Goal: Check status: Check status

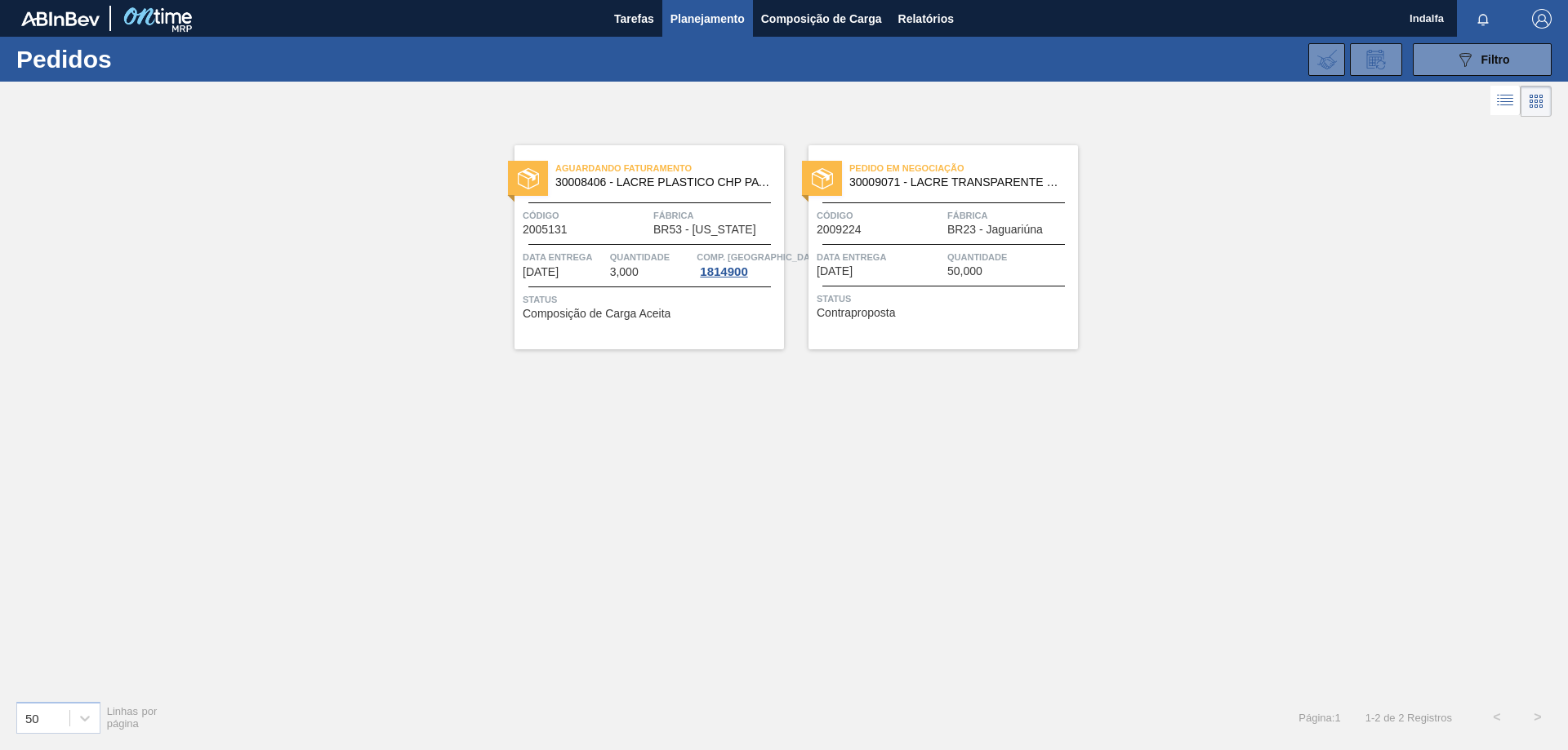
click at [874, 191] on div "Pedido em Negociação 30009071 - LACRE TRANSPARENTE BIB" at bounding box center [942, 176] width 269 height 37
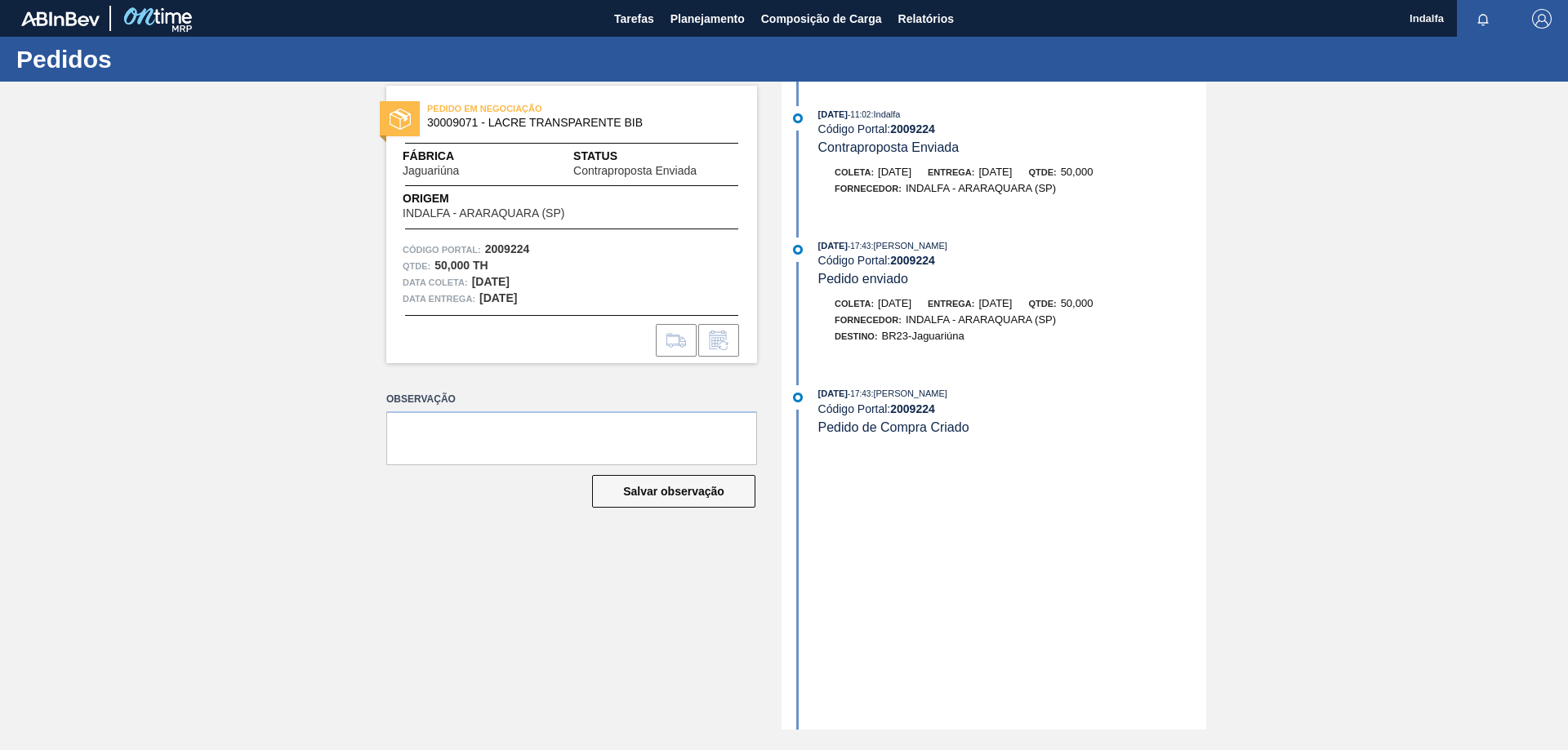
click at [907, 423] on span "Pedido de Compra Criado" at bounding box center [894, 427] width 151 height 14
click at [679, 19] on span "Planejamento" at bounding box center [707, 19] width 75 height 20
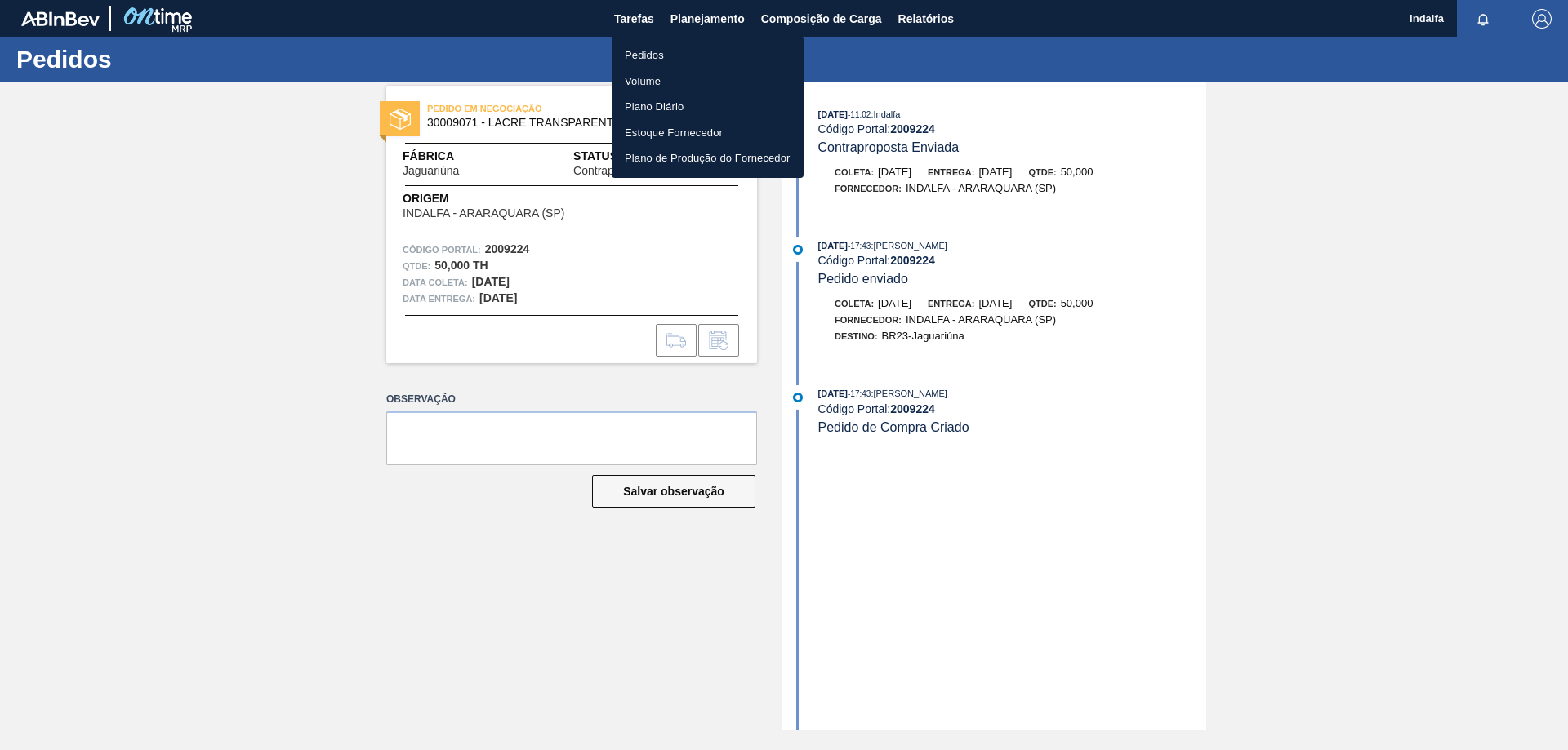
click at [674, 55] on li "Pedidos" at bounding box center [707, 56] width 192 height 26
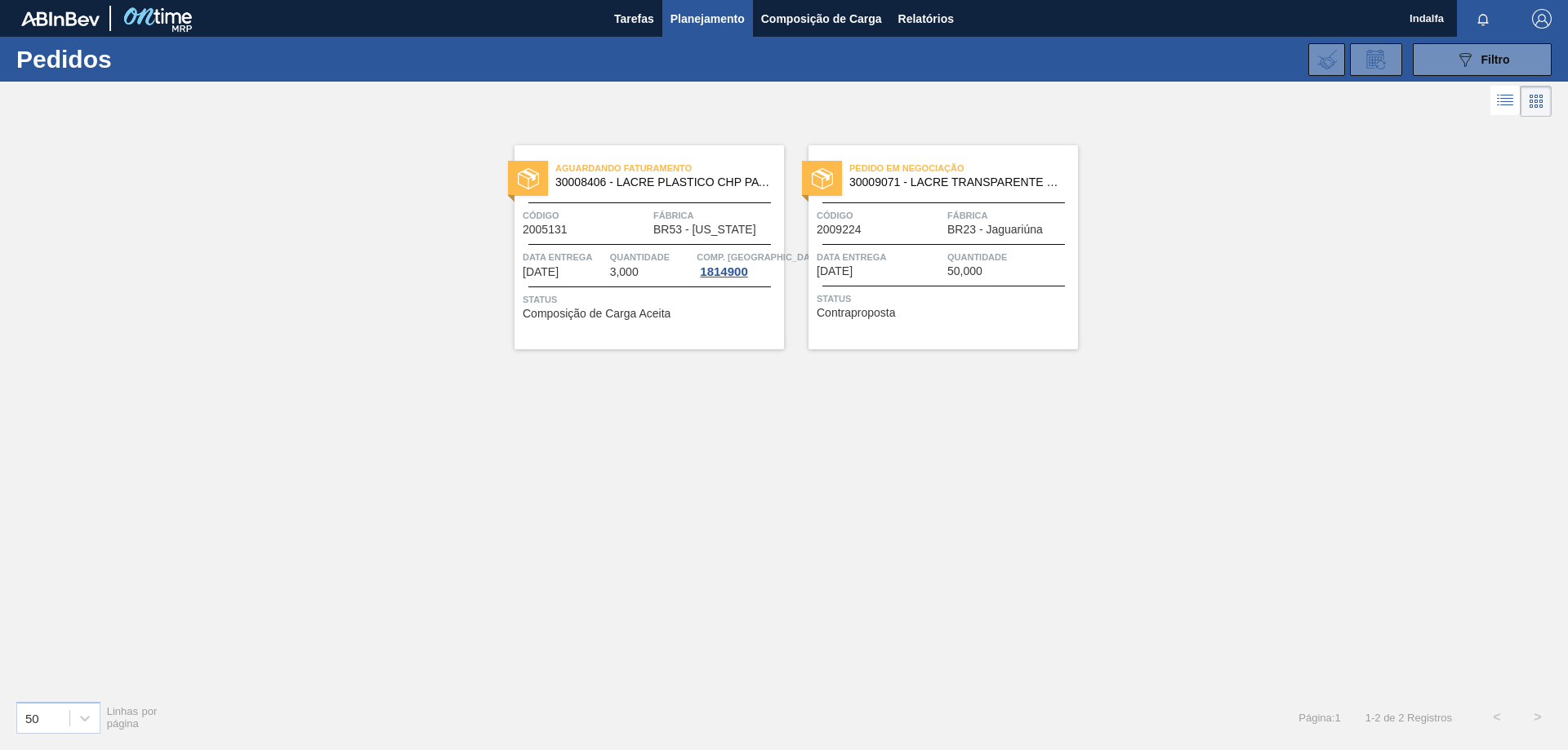
click at [639, 239] on div "Aguardando Faturamento 30008406 - LACRE PLASTICO CHP PATAGONIA Código 2005131 F…" at bounding box center [648, 247] width 269 height 204
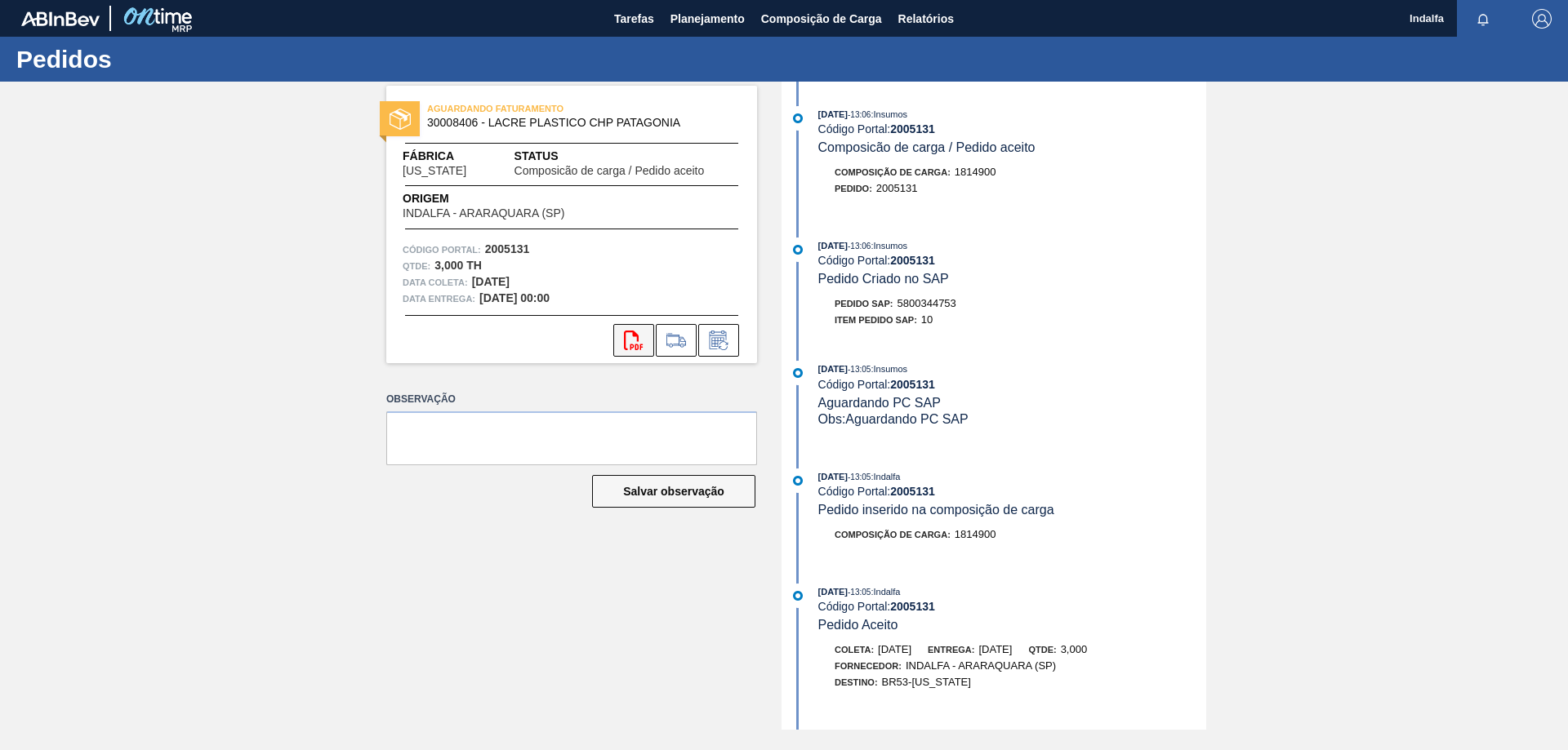
click at [633, 343] on icon "svg{fill:#ff0000}" at bounding box center [633, 340] width 20 height 20
click at [621, 334] on button "svg{fill:#ff0000}" at bounding box center [633, 340] width 41 height 33
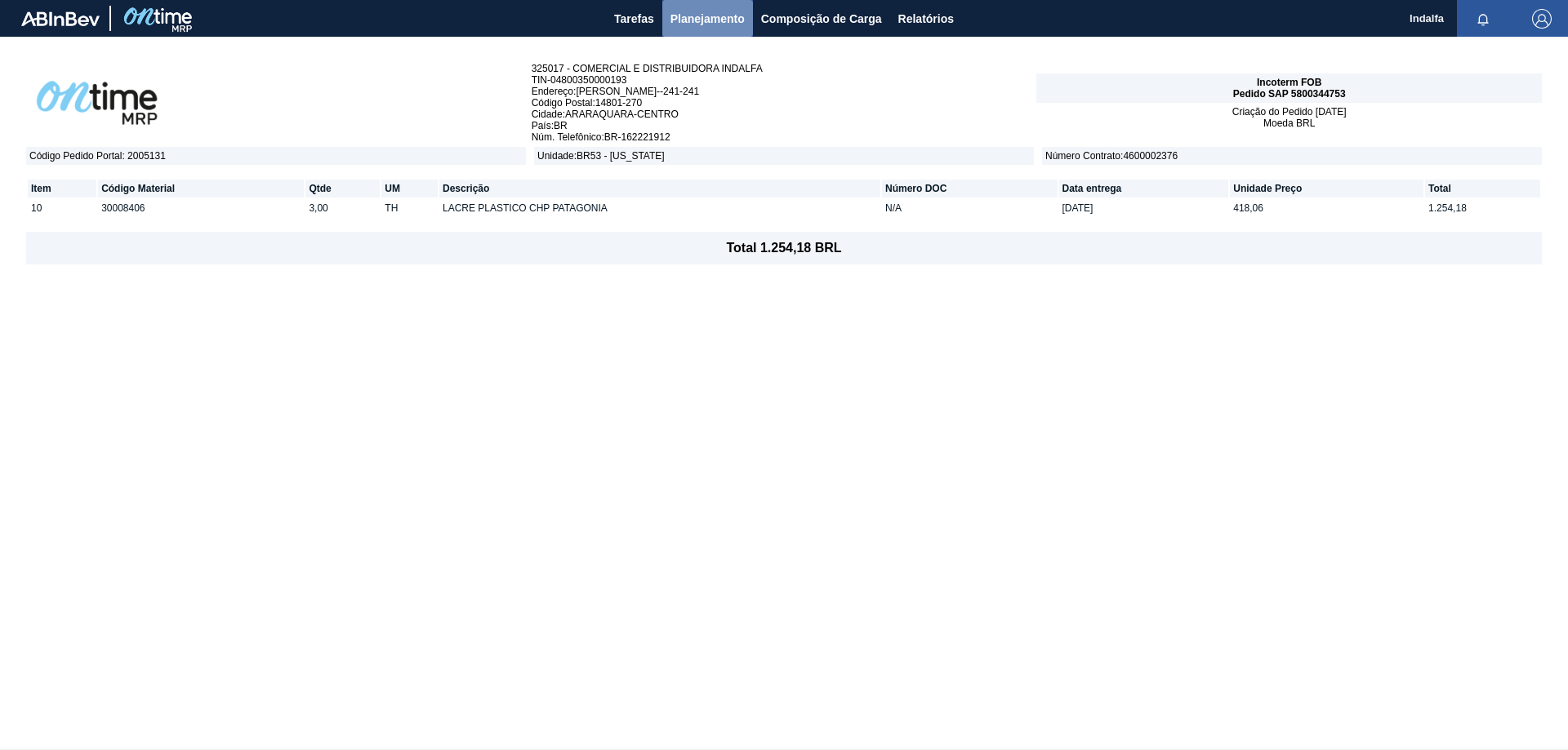
click at [693, 27] on span "Planejamento" at bounding box center [707, 19] width 75 height 20
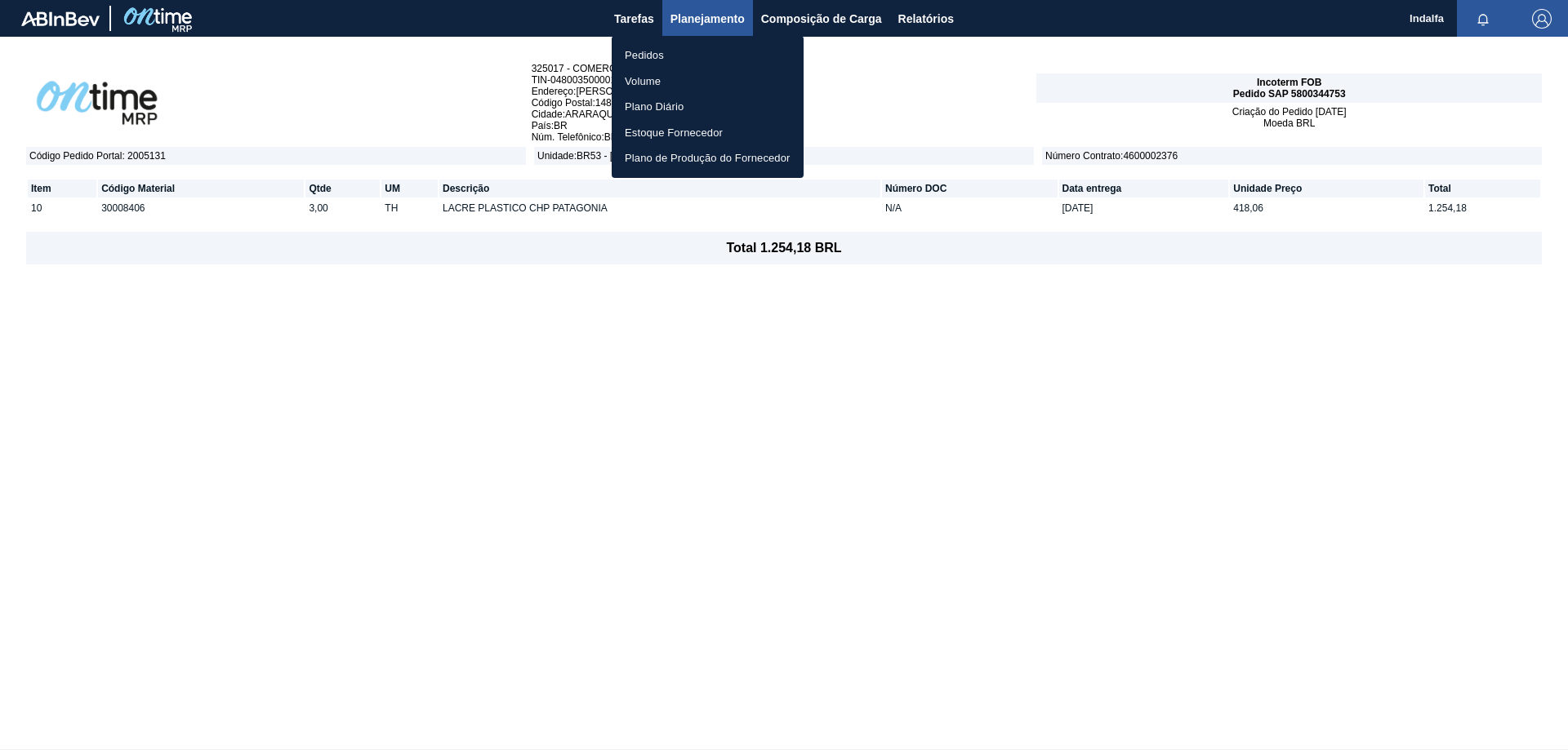
click at [665, 54] on li "Pedidos" at bounding box center [707, 56] width 192 height 26
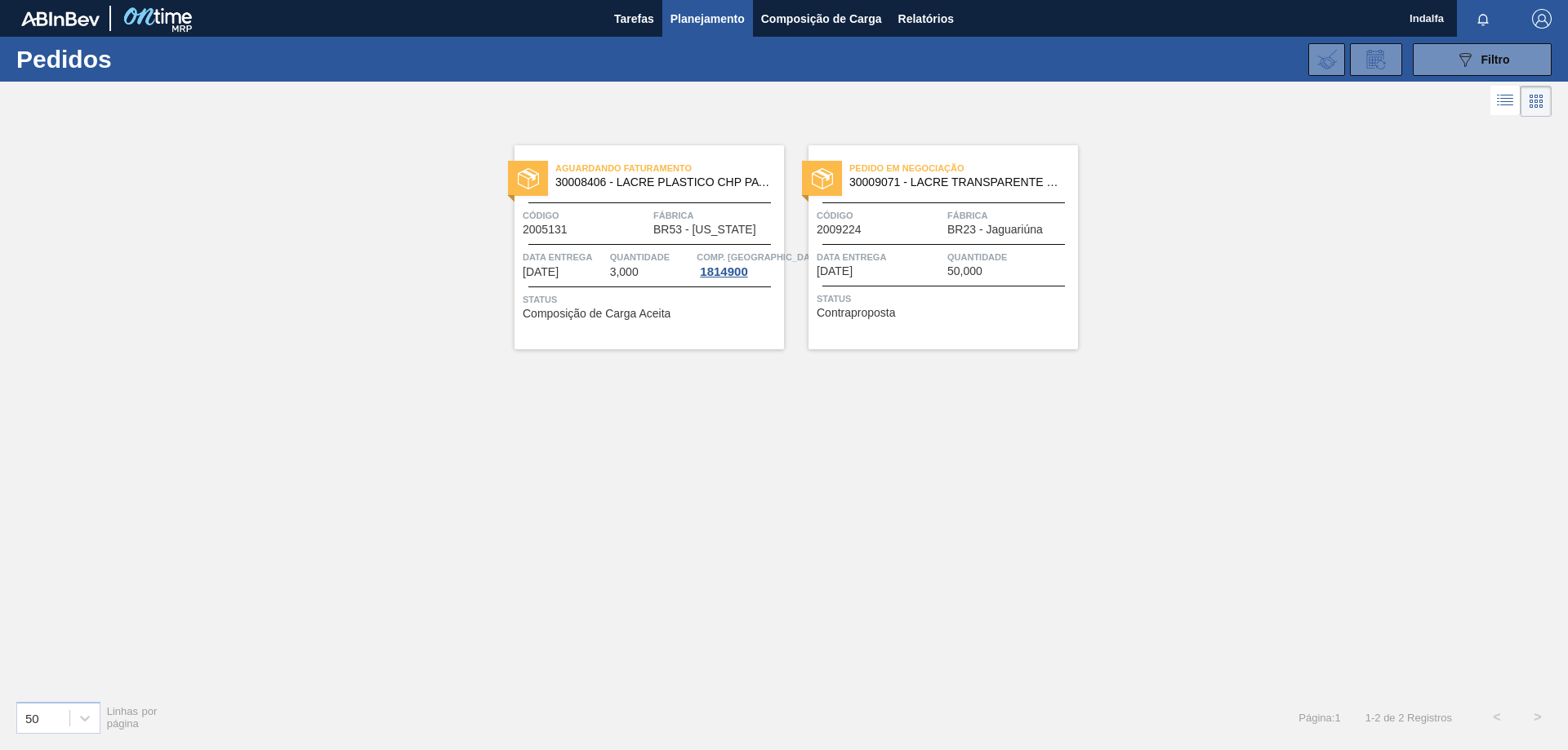
click at [957, 230] on span "BR23 - Jaguariúna" at bounding box center [994, 230] width 95 height 12
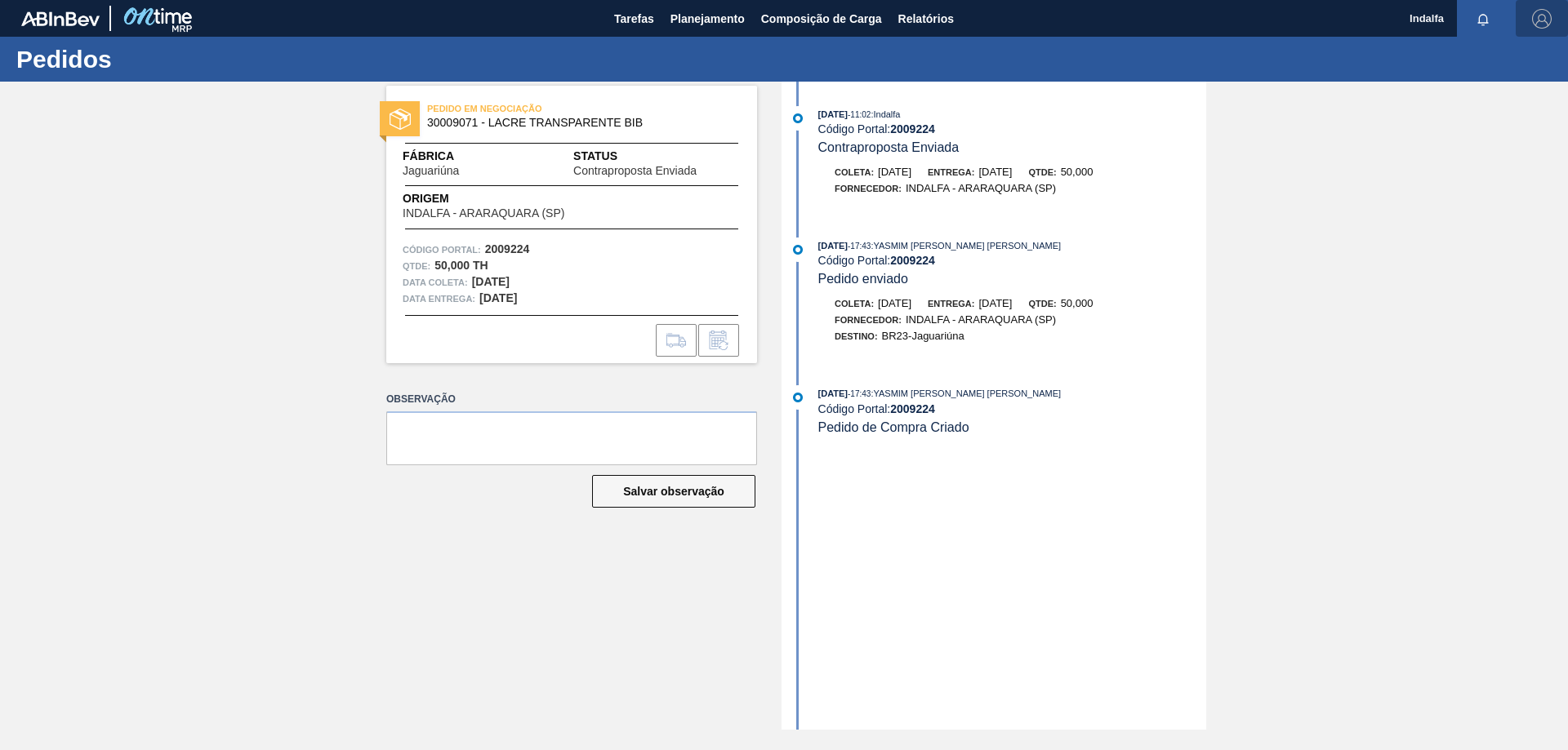
click at [1545, 21] on img "button" at bounding box center [1542, 19] width 20 height 20
click at [1450, 141] on li "Sair" at bounding box center [1492, 145] width 124 height 29
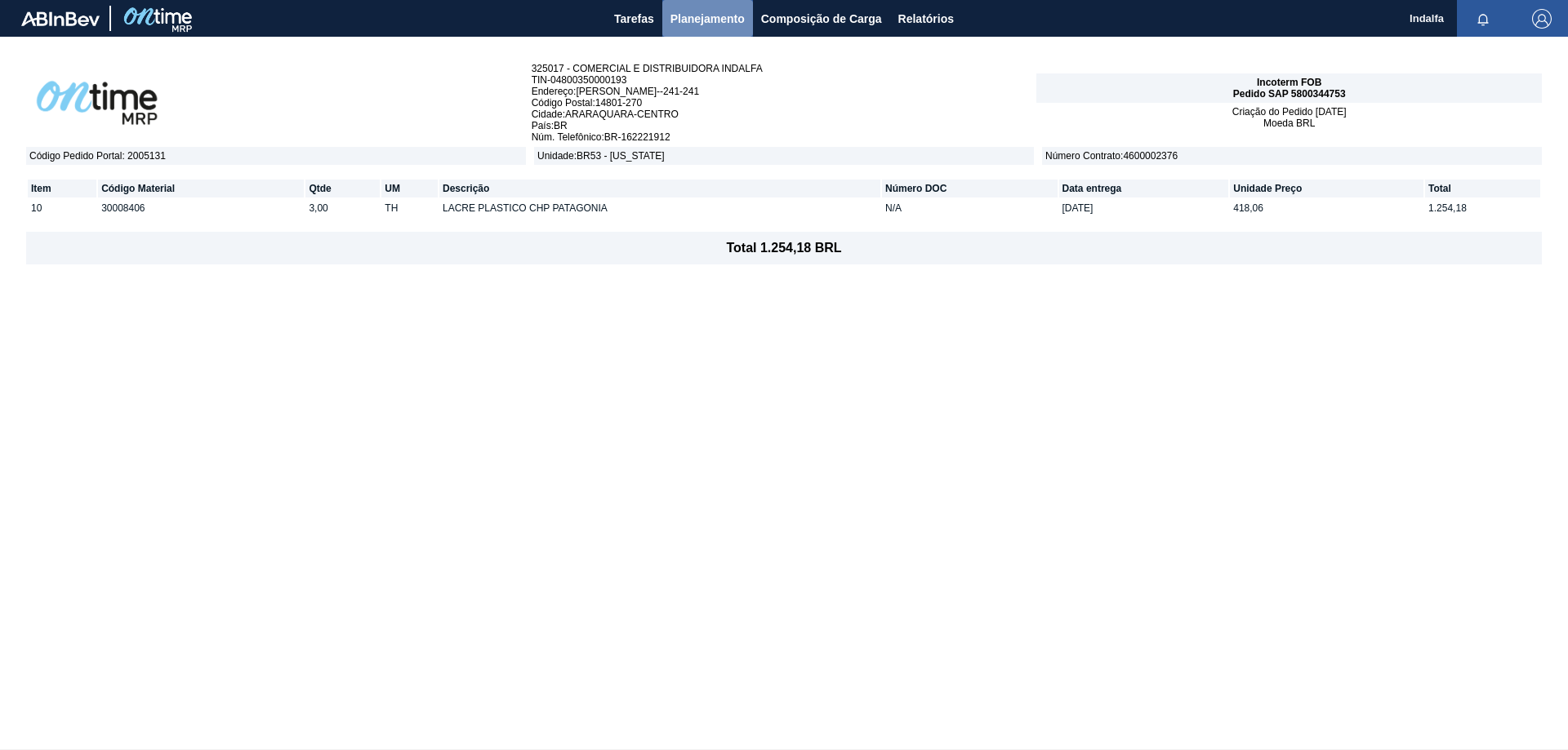
click at [683, 26] on span "Planejamento" at bounding box center [707, 19] width 75 height 20
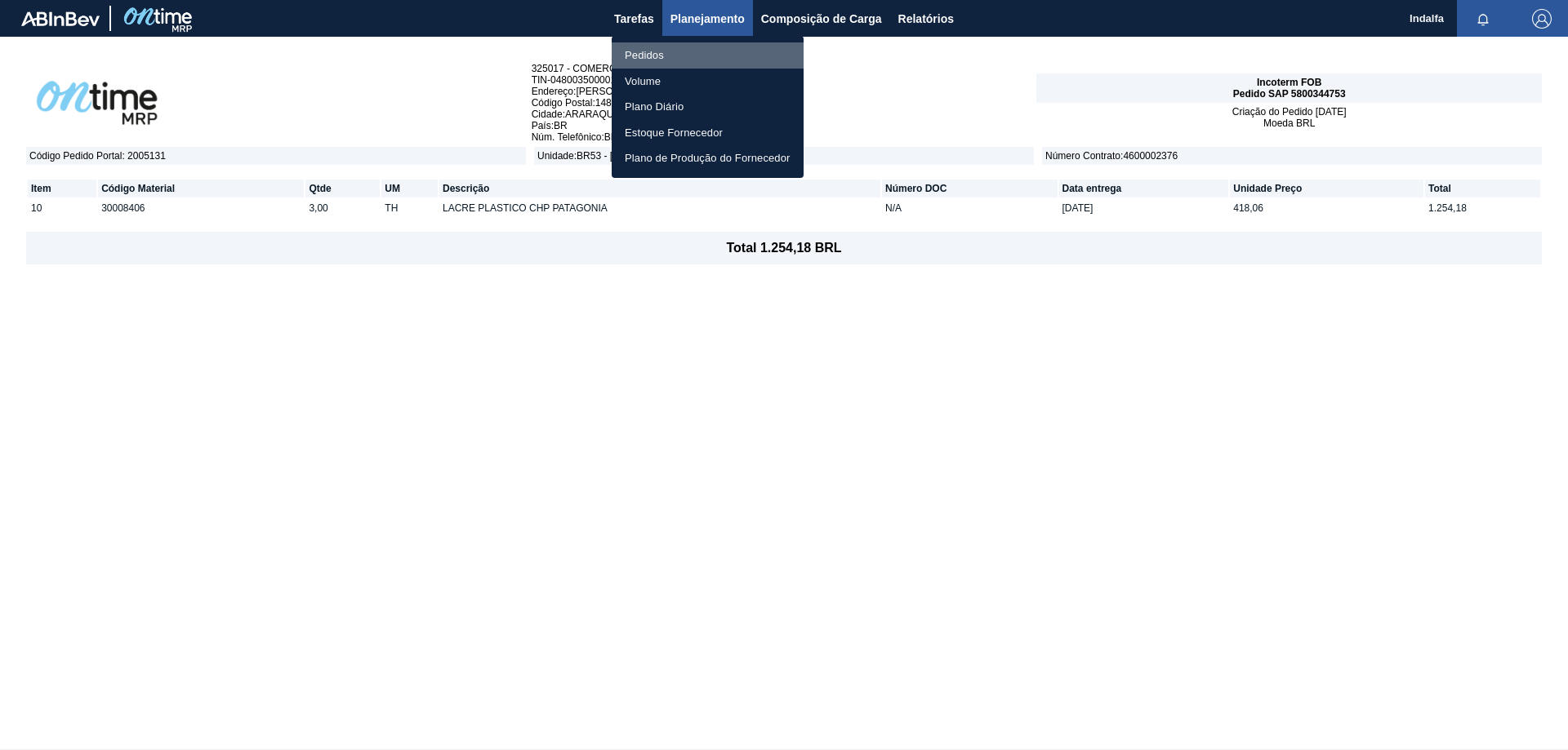
click at [646, 55] on li "Pedidos" at bounding box center [707, 56] width 192 height 26
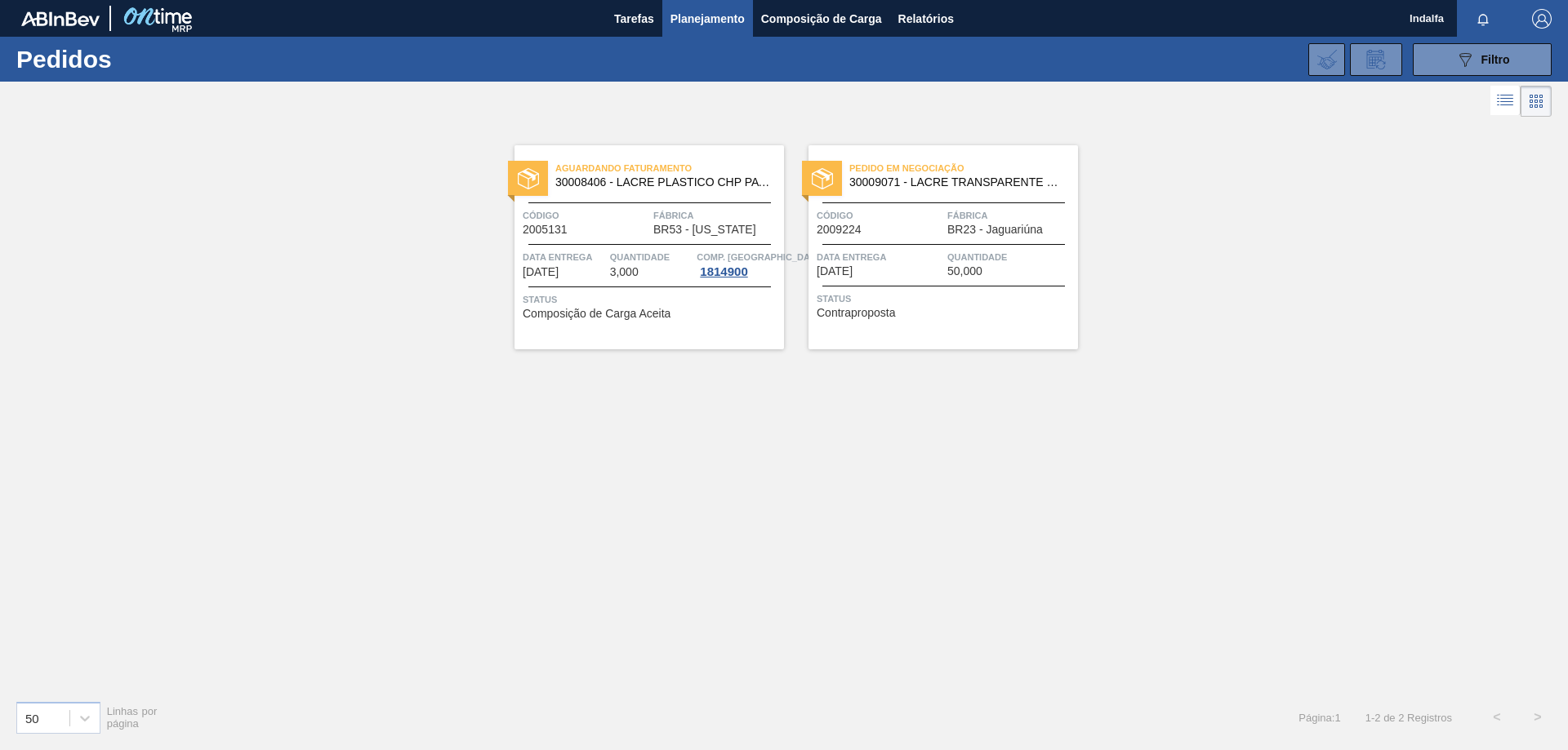
click at [932, 207] on div "Pedido em Negociação 30009071 - LACRE TRANSPARENTE BIB Código 2009224 Fábrica B…" at bounding box center [942, 247] width 269 height 204
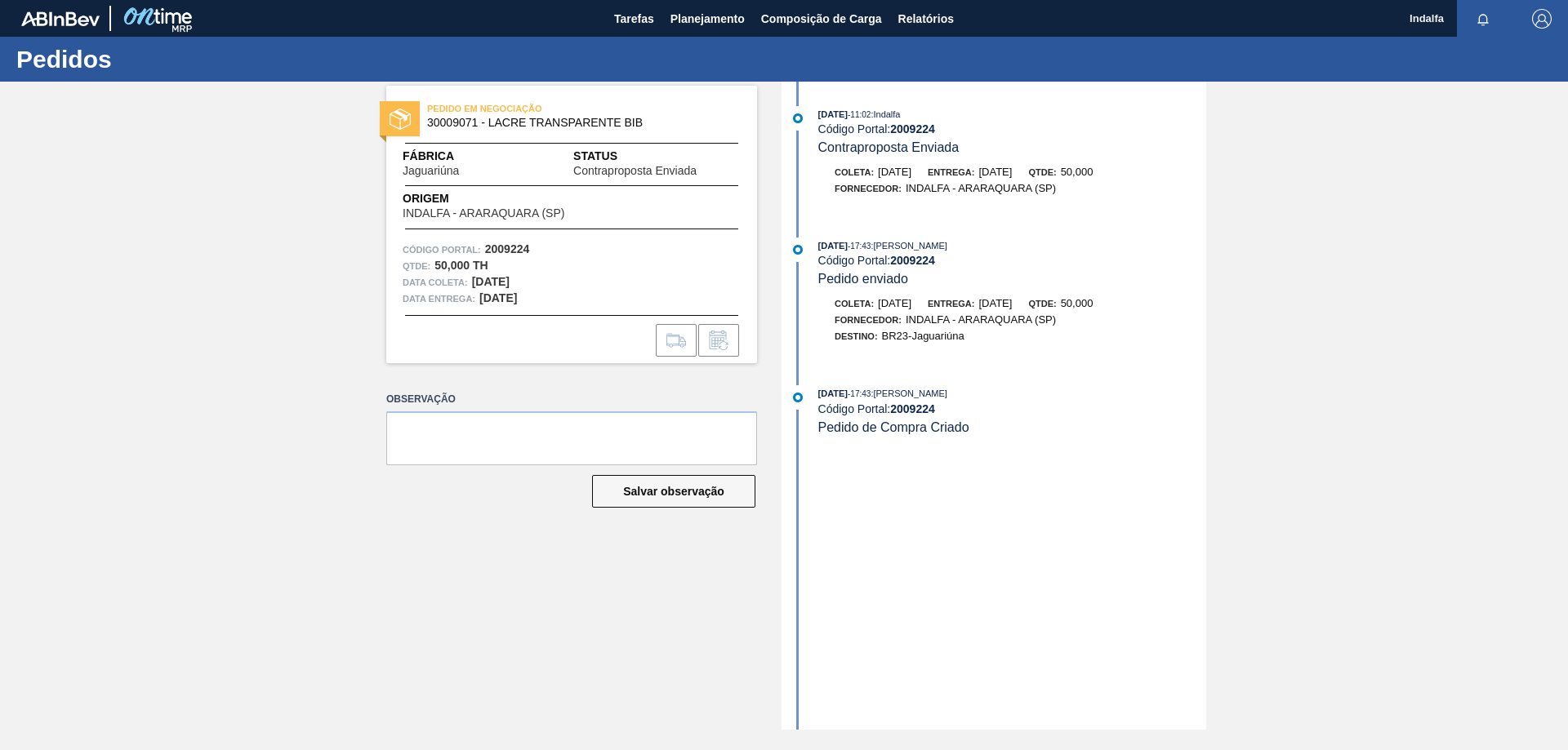
click at [882, 413] on div "Código Portal: 2009224" at bounding box center [1012, 409] width 388 height 13
click at [915, 406] on strong "2009224" at bounding box center [913, 409] width 45 height 13
click at [714, 26] on span "Planejamento" at bounding box center [707, 19] width 75 height 20
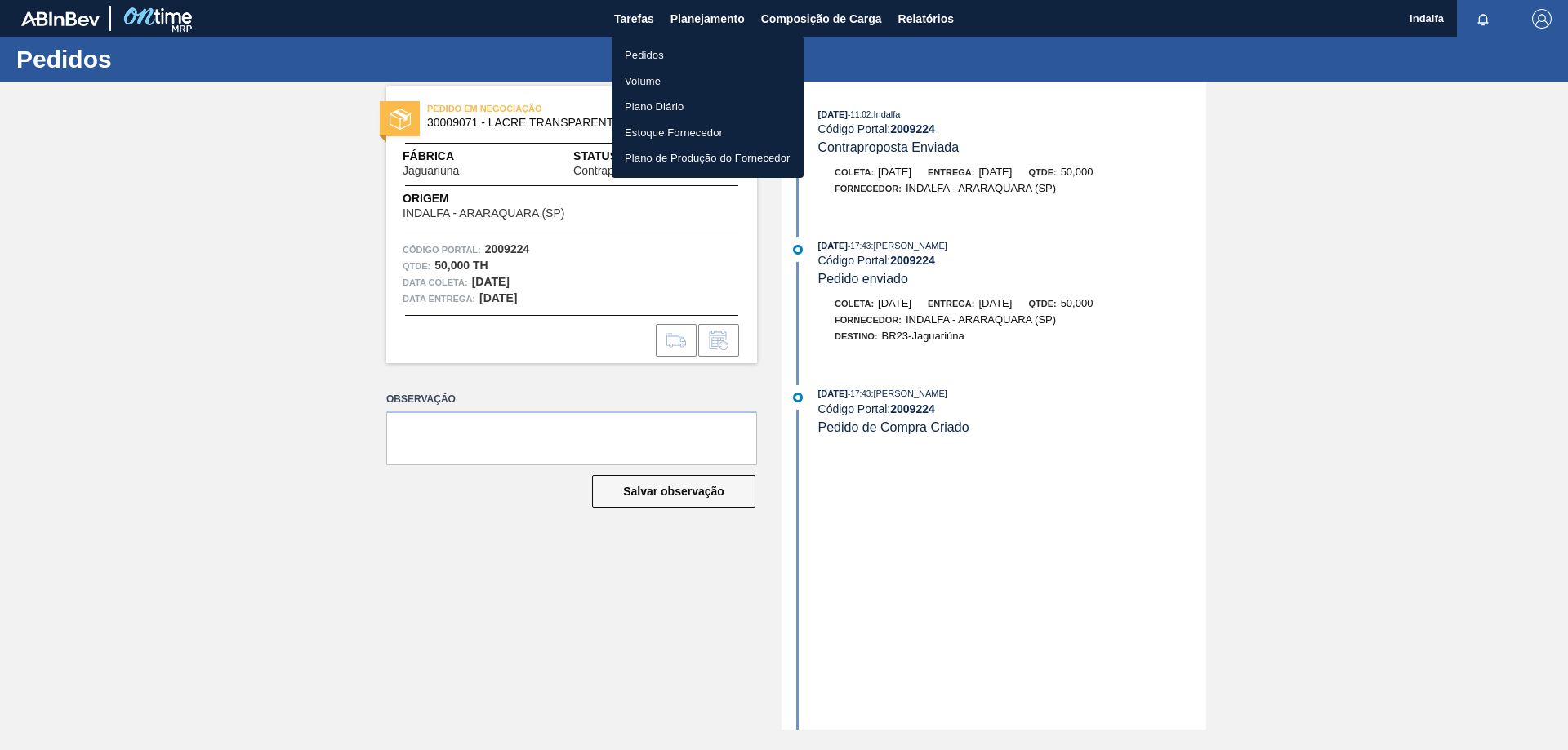
click at [1447, 122] on div at bounding box center [784, 375] width 1568 height 750
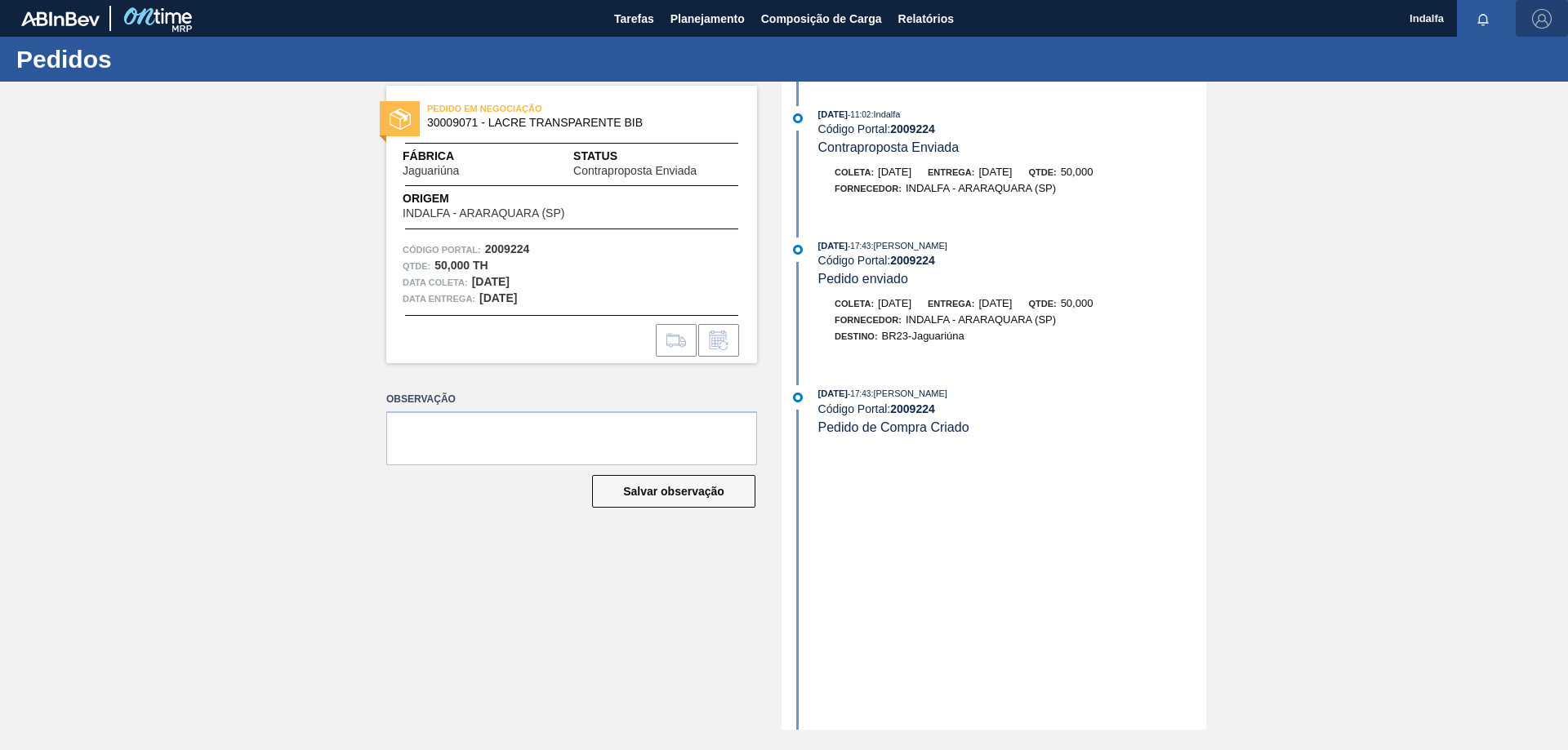
click at [1538, 29] on button "button" at bounding box center [1541, 18] width 52 height 37
click at [1483, 136] on li "Sair" at bounding box center [1492, 145] width 124 height 29
